Goal: Find specific page/section: Find specific page/section

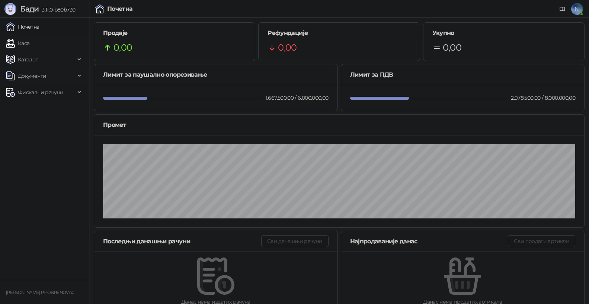
click at [78, 94] on div "Фискални рачуни" at bounding box center [44, 92] width 86 height 15
click at [59, 109] on link "Издати рачуни" at bounding box center [34, 108] width 50 height 15
